Goal: Task Accomplishment & Management: Use online tool/utility

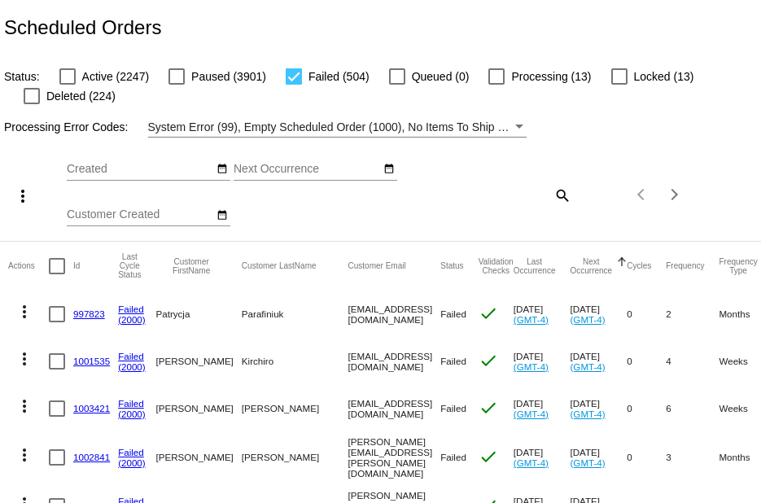
click at [298, 79] on div at bounding box center [294, 76] width 16 height 16
click at [294, 85] on input "Failed (504)" at bounding box center [293, 85] width 1 height 1
checkbox input "false"
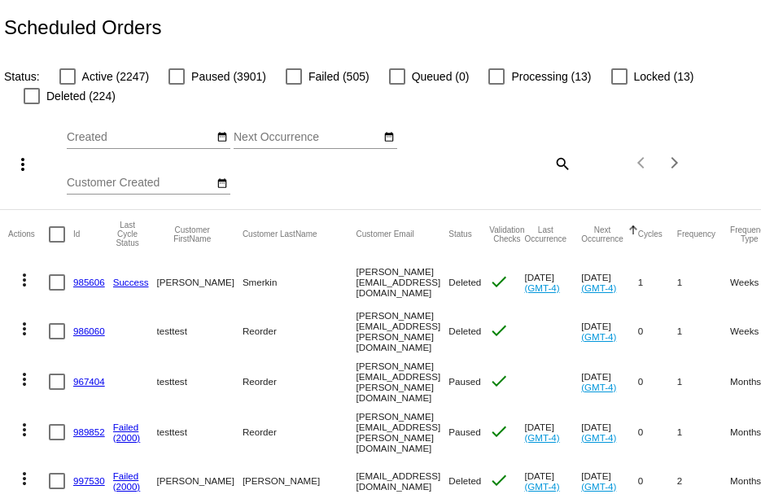
click at [67, 79] on div at bounding box center [67, 76] width 16 height 16
click at [67, 85] on input "Active (2247)" at bounding box center [67, 85] width 1 height 1
checkbox input "true"
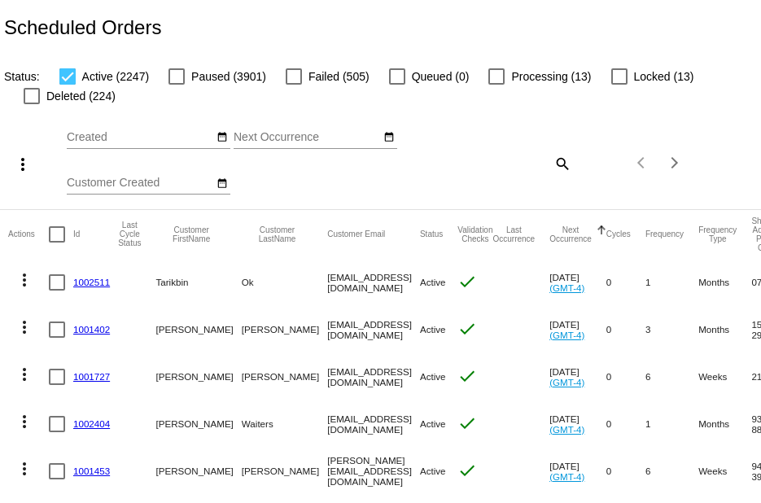
click at [476, 145] on div "more_vert Aug Jan Feb Mar Apr 1" at bounding box center [380, 157] width 761 height 103
click at [661, 174] on button "Next page" at bounding box center [674, 162] width 33 height 33
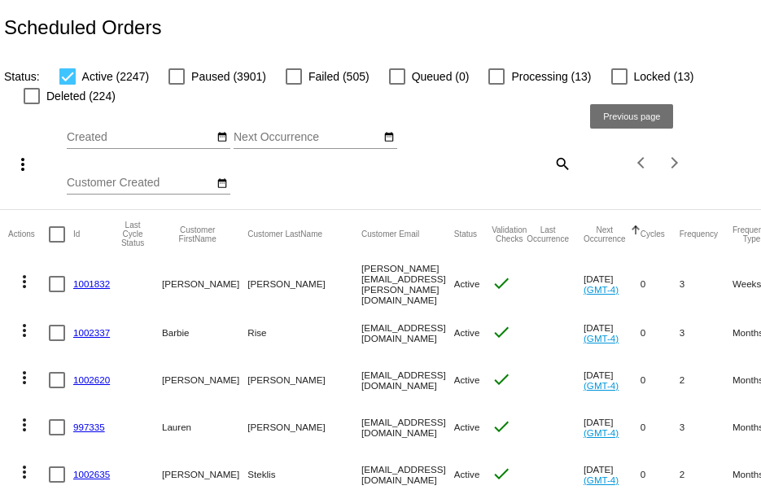
click at [626, 167] on span "Previous page" at bounding box center [642, 163] width 33 height 8
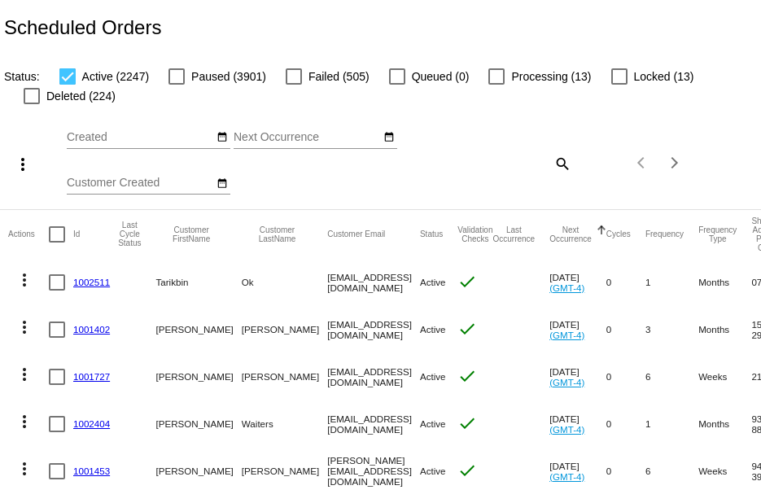
click at [54, 232] on div at bounding box center [57, 234] width 16 height 16
click at [56, 242] on input "checkbox" at bounding box center [56, 242] width 1 height 1
checkbox input "true"
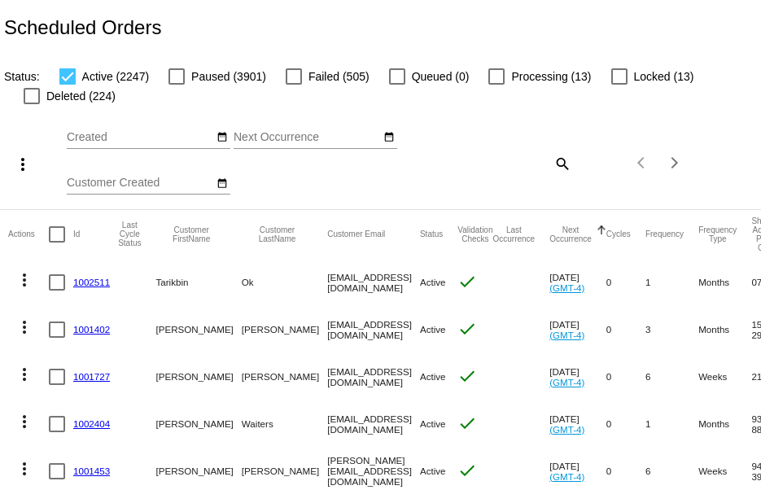
checkbox input "true"
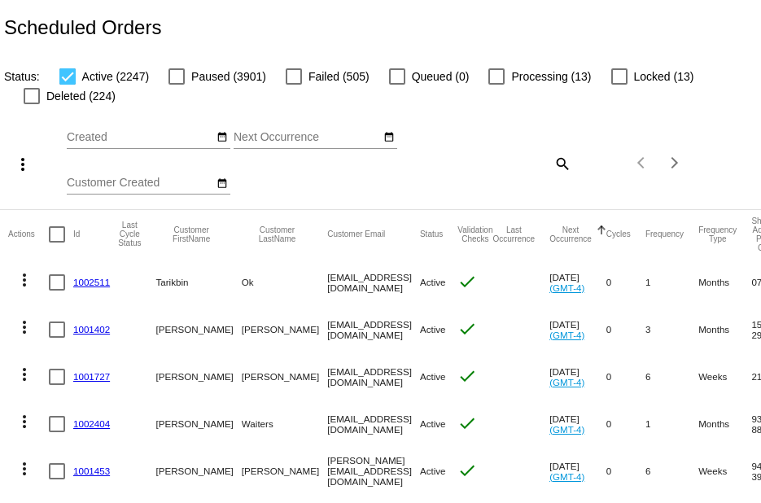
checkbox input "true"
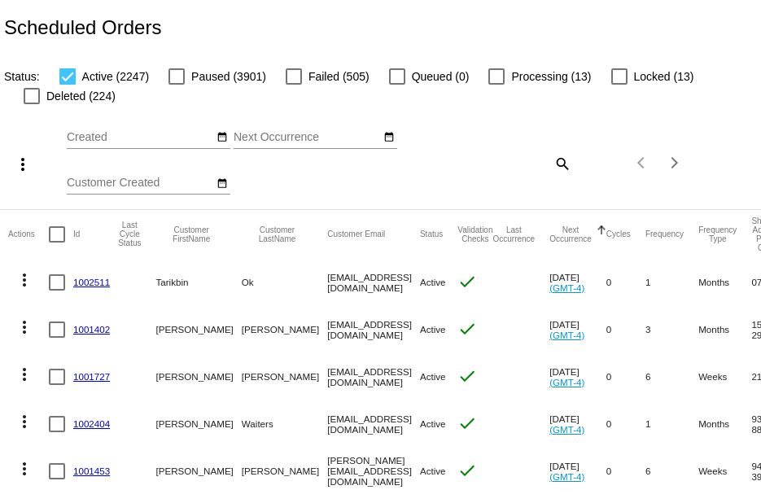
checkbox input "true"
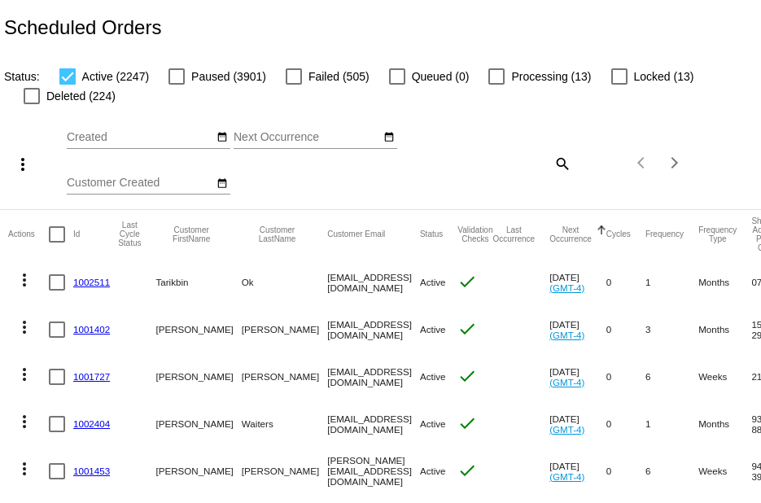
checkbox input "true"
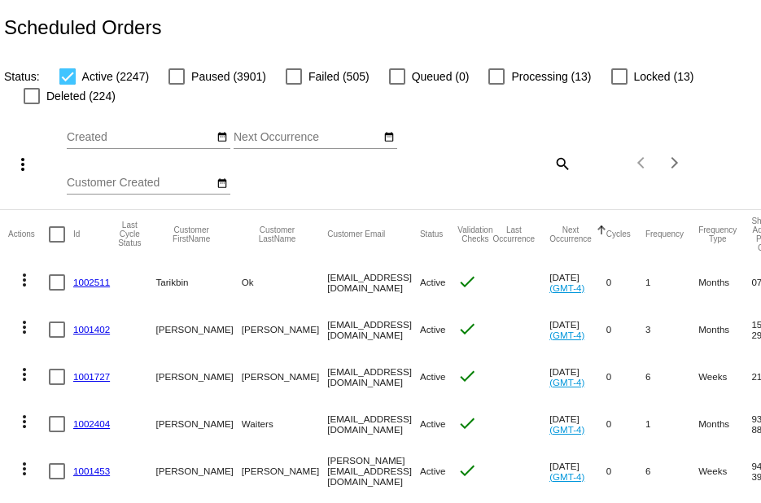
checkbox input "true"
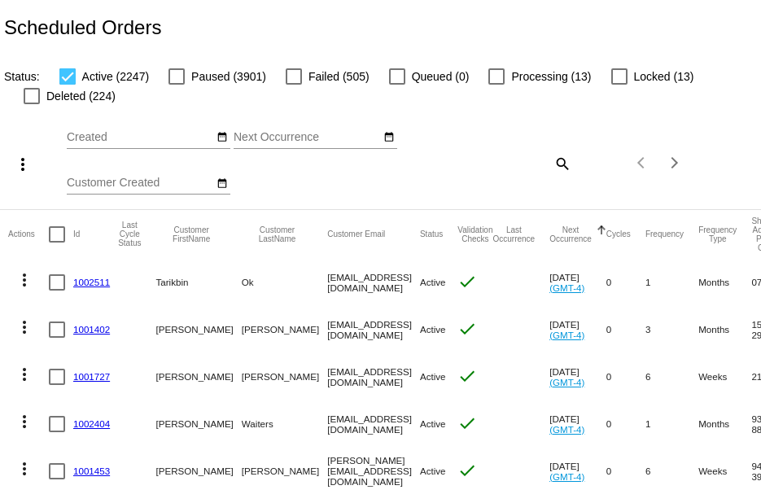
checkbox input "true"
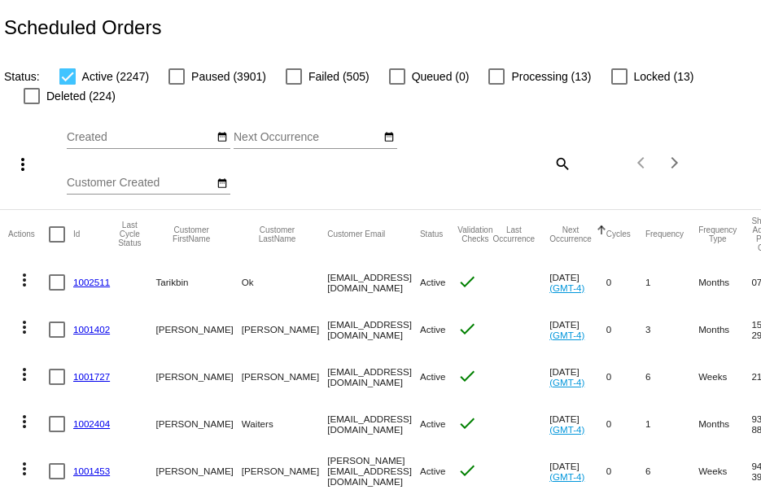
checkbox input "true"
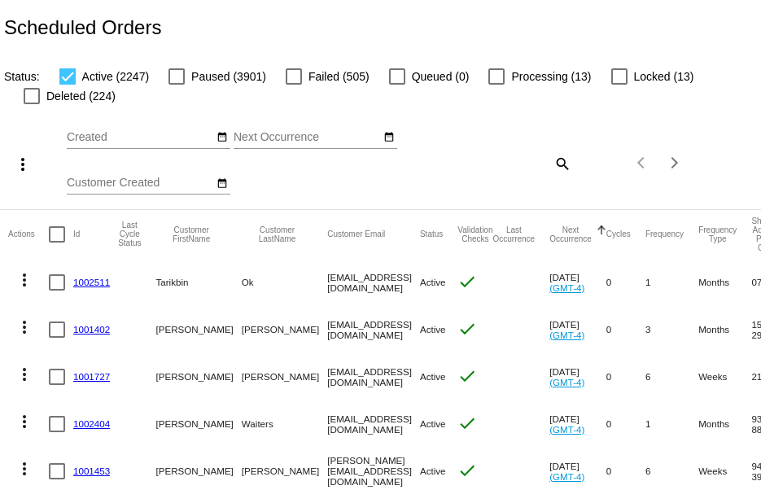
checkbox input "true"
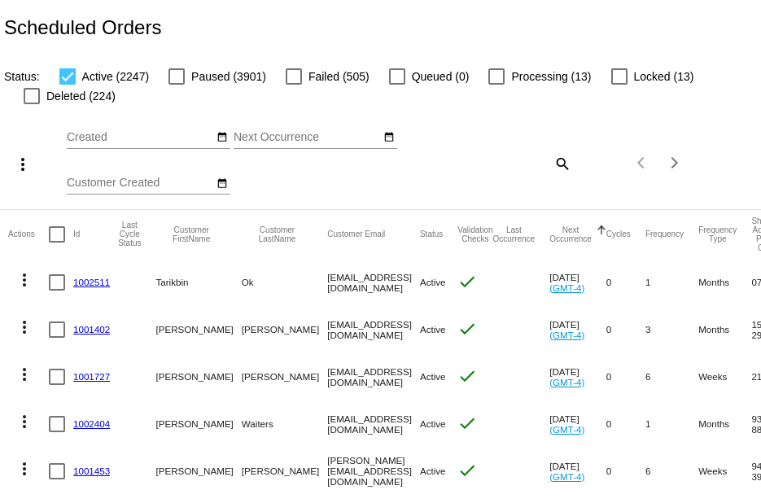
checkbox input "true"
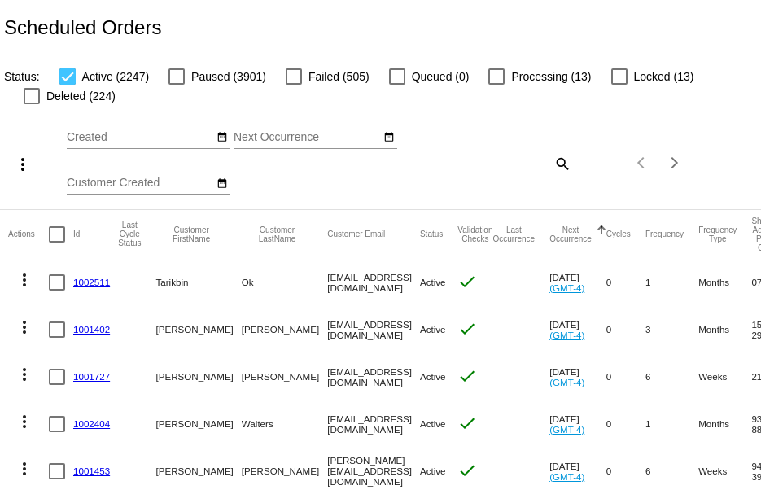
checkbox input "true"
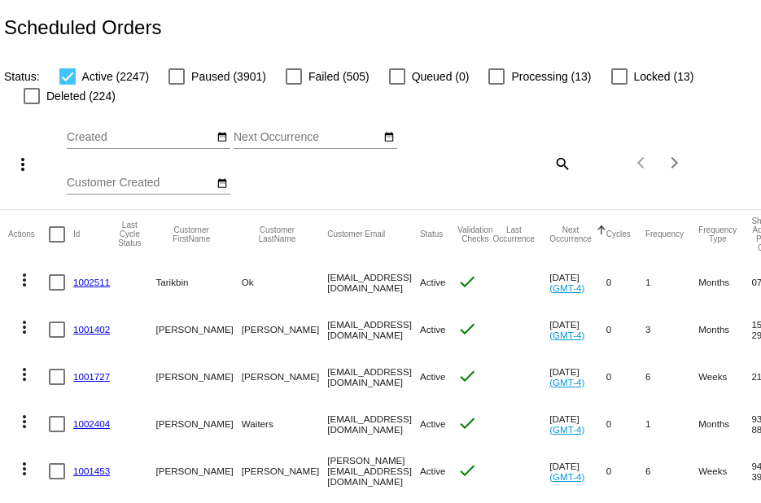
checkbox input "true"
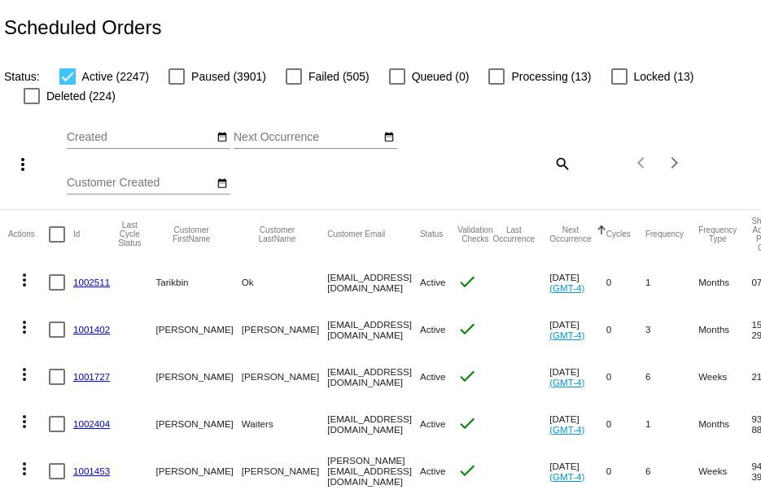
checkbox input "true"
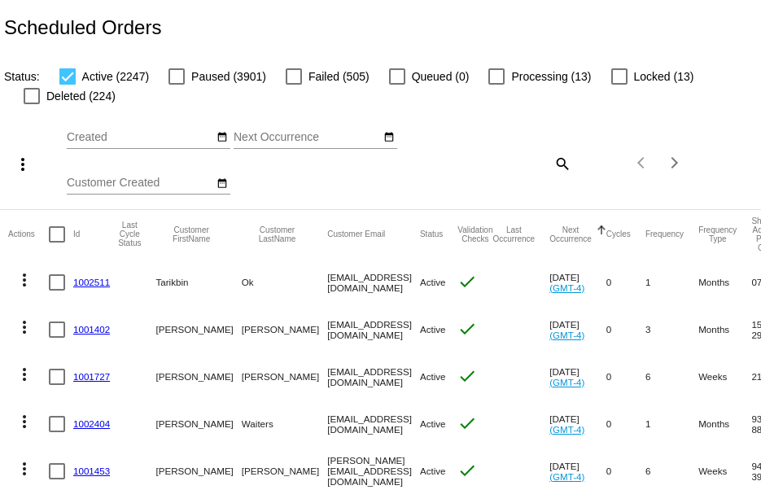
checkbox input "true"
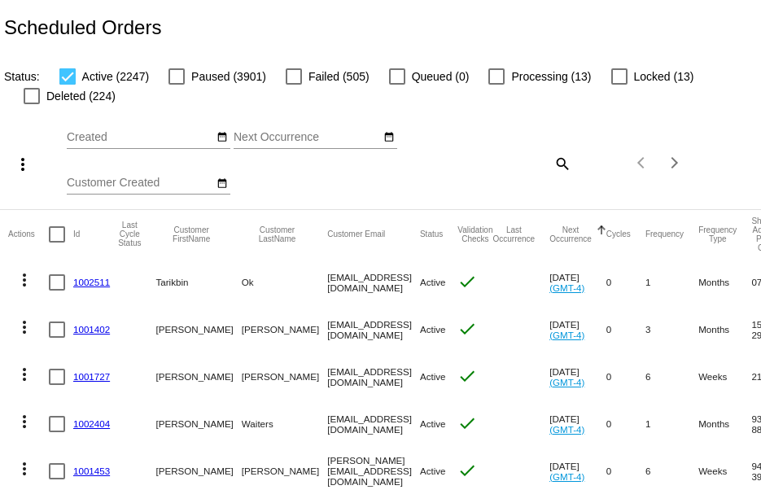
checkbox input "true"
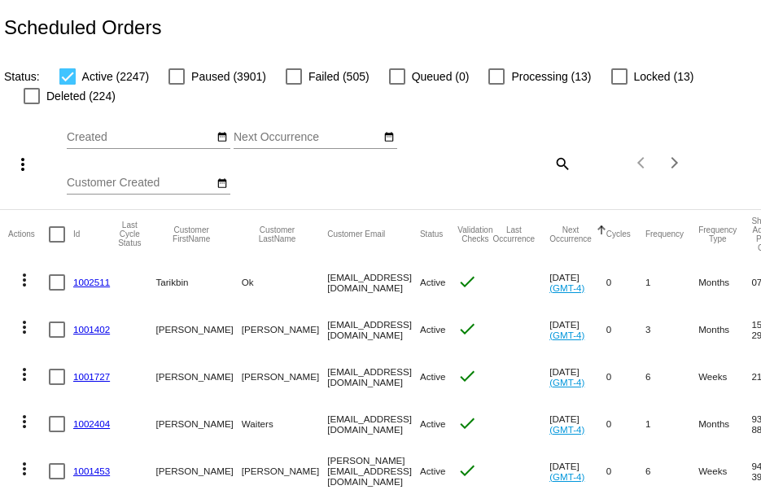
checkbox input "true"
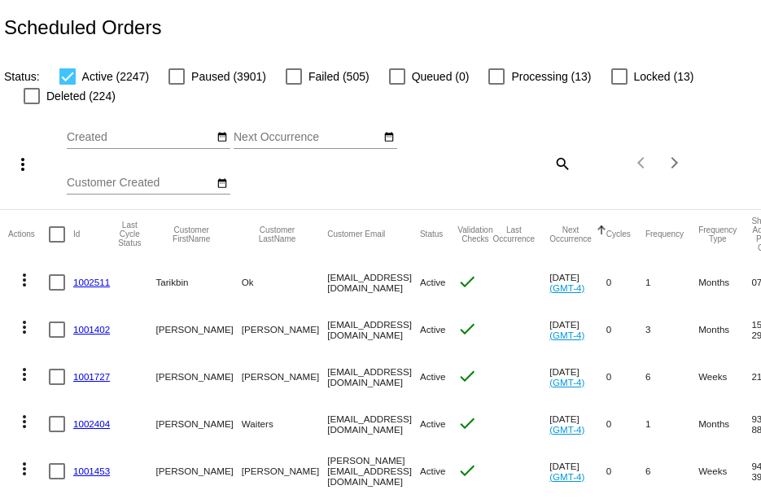
checkbox input "true"
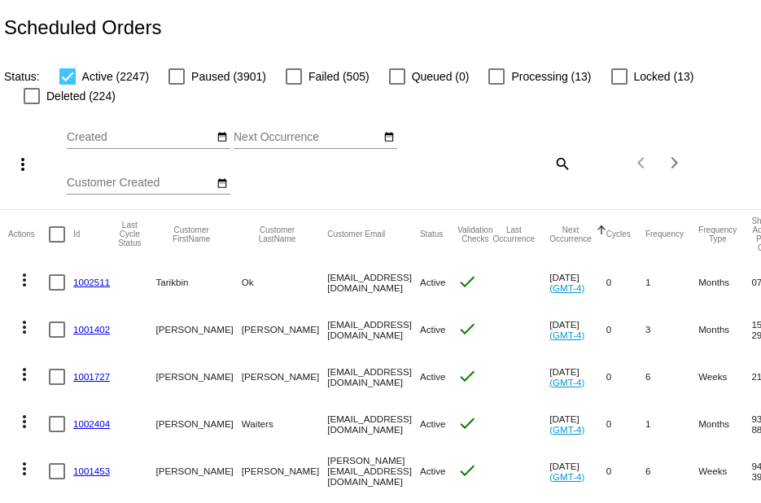
checkbox input "true"
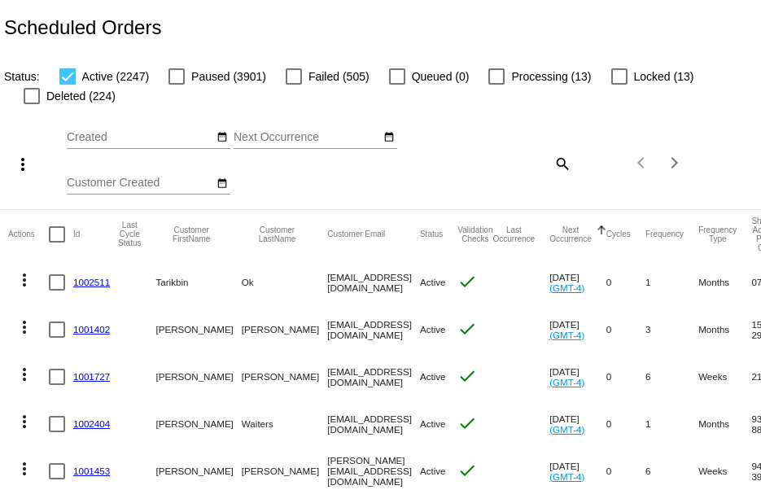
checkbox input "true"
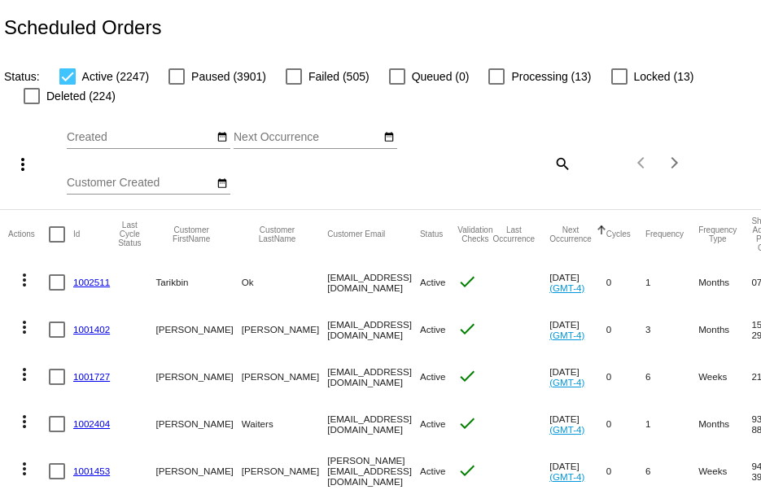
checkbox input "true"
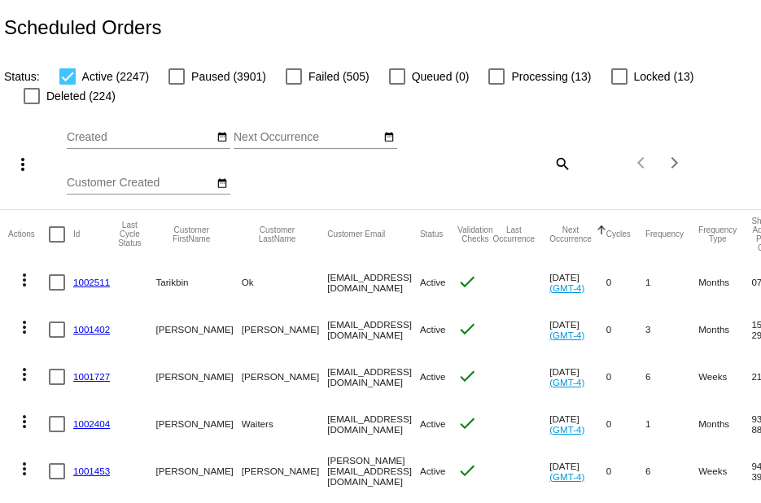
checkbox input "true"
click at [15, 170] on mat-icon "more_vert" at bounding box center [23, 165] width 20 height 20
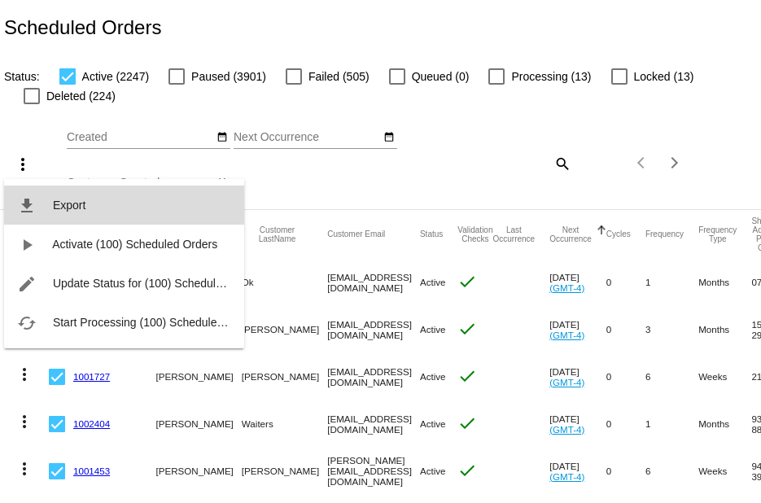
click at [64, 207] on span "Export" at bounding box center [69, 204] width 33 height 13
